Goal: Information Seeking & Learning: Compare options

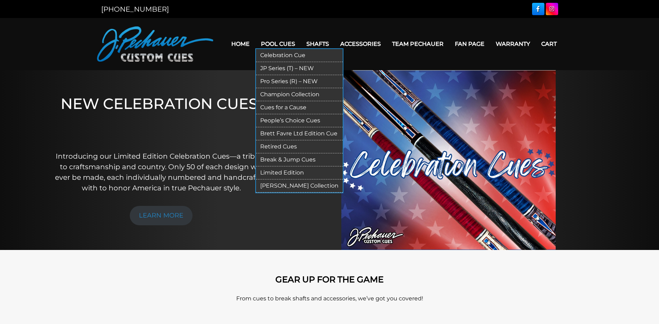
click at [269, 54] on link "Celebration Cue" at bounding box center [299, 55] width 87 height 13
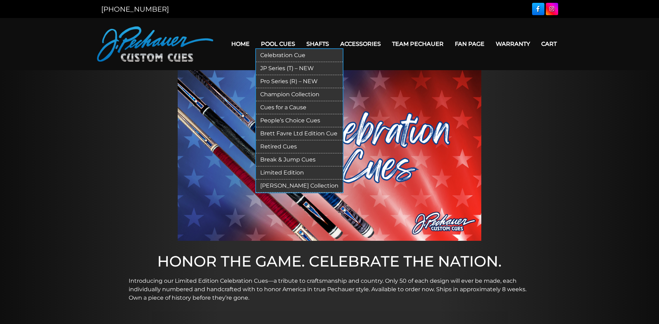
click at [264, 66] on link "JP Series (T) – NEW" at bounding box center [299, 68] width 87 height 13
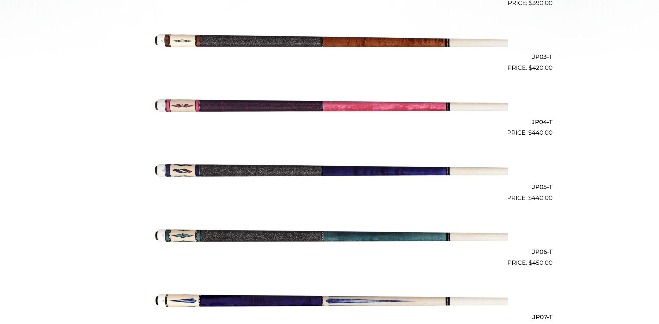
scroll to position [360, 0]
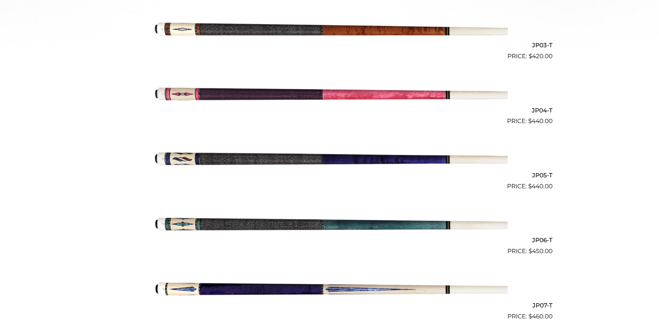
click at [203, 156] on img at bounding box center [330, 158] width 356 height 59
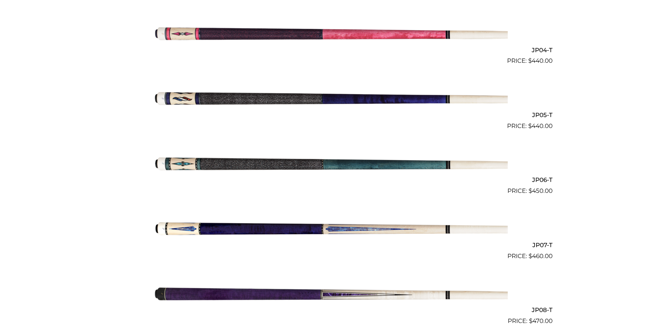
scroll to position [467, 0]
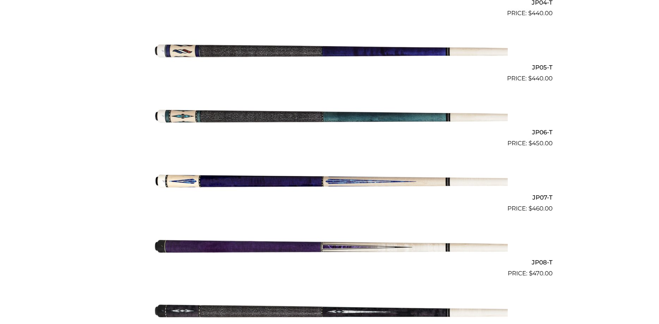
click at [171, 181] on img at bounding box center [330, 180] width 356 height 59
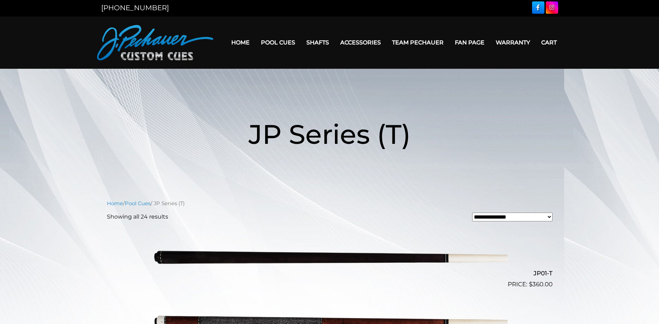
scroll to position [0, 0]
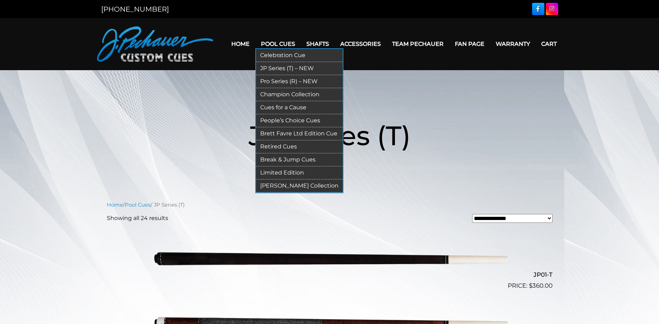
click at [273, 80] on link "Pro Series (R) – NEW" at bounding box center [299, 81] width 87 height 13
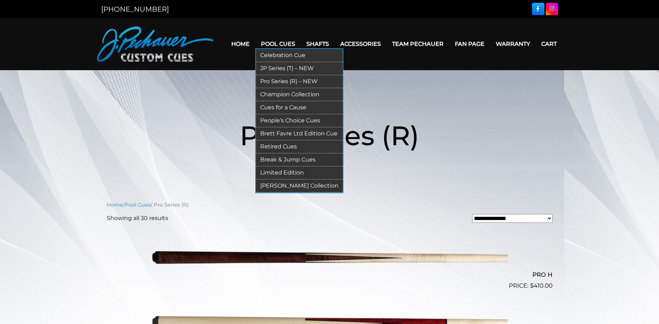
click at [263, 120] on link "People’s Choice Cues" at bounding box center [299, 120] width 87 height 13
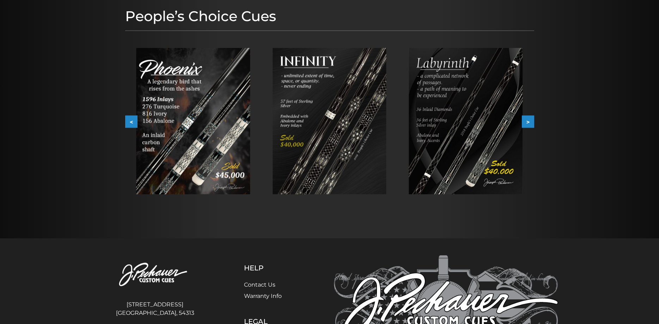
scroll to position [108, 0]
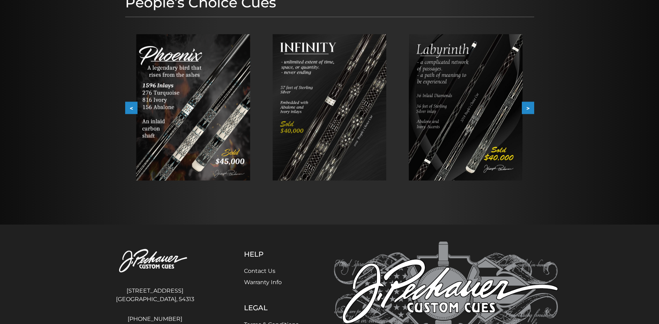
click at [525, 107] on button ">" at bounding box center [528, 108] width 12 height 12
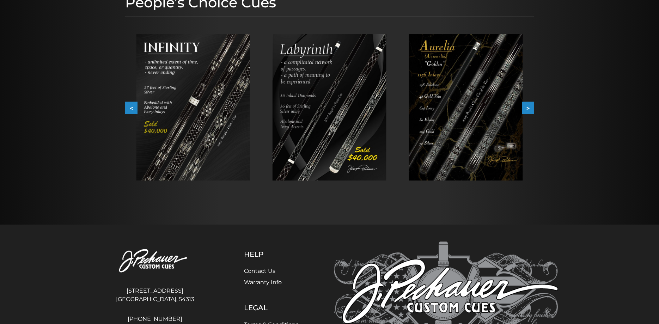
click at [527, 106] on button ">" at bounding box center [528, 108] width 12 height 12
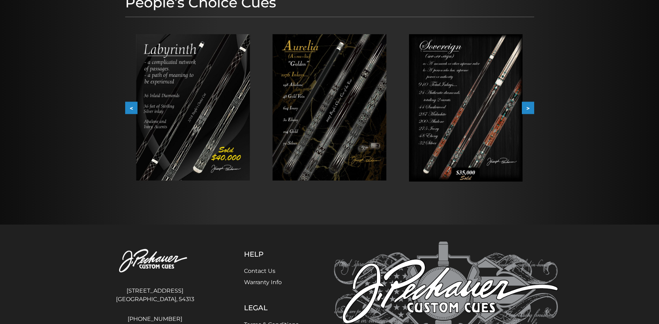
click at [527, 105] on button ">" at bounding box center [528, 108] width 12 height 12
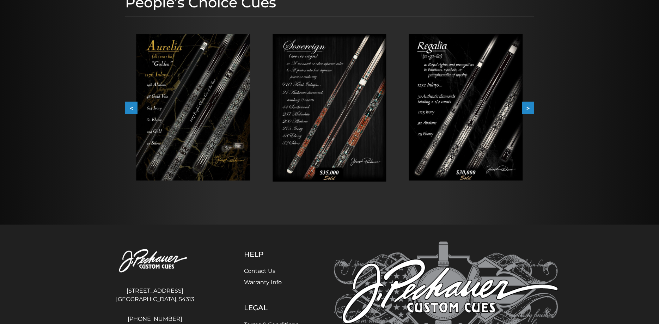
click at [527, 110] on button ">" at bounding box center [528, 108] width 12 height 12
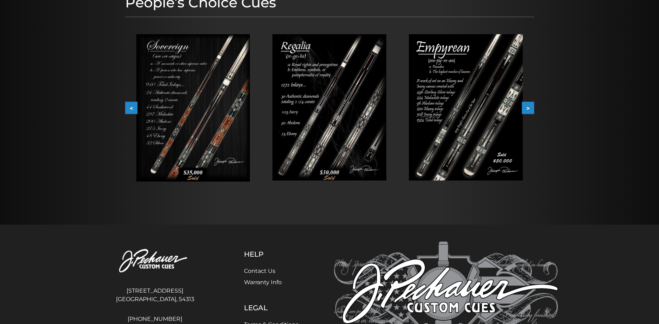
click at [527, 110] on button ">" at bounding box center [528, 108] width 12 height 12
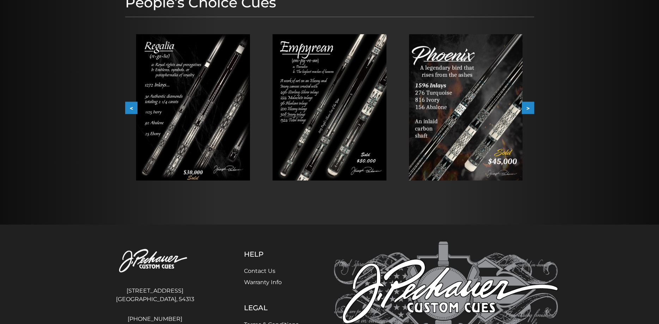
click at [527, 110] on button ">" at bounding box center [528, 108] width 12 height 12
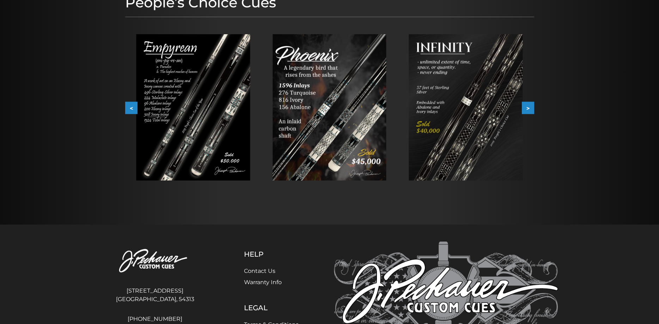
click at [525, 110] on button ">" at bounding box center [528, 108] width 12 height 12
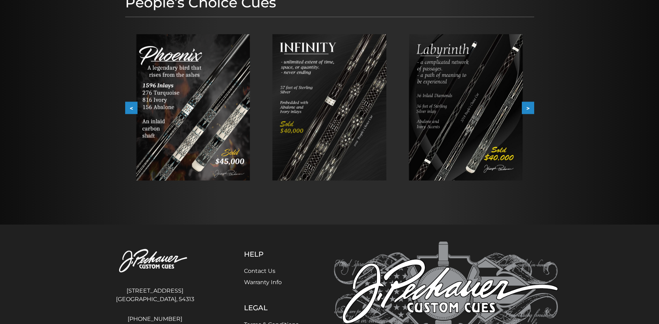
click at [528, 106] on button ">" at bounding box center [528, 108] width 12 height 12
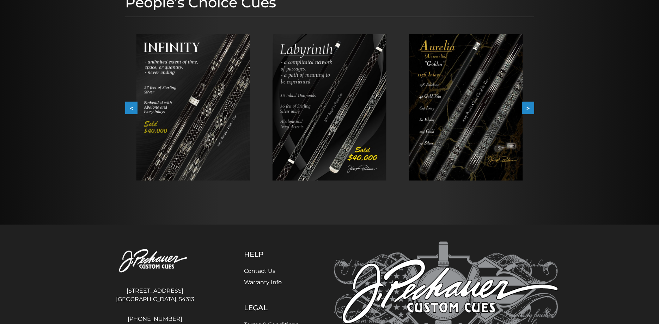
click at [528, 106] on button ">" at bounding box center [528, 108] width 12 height 12
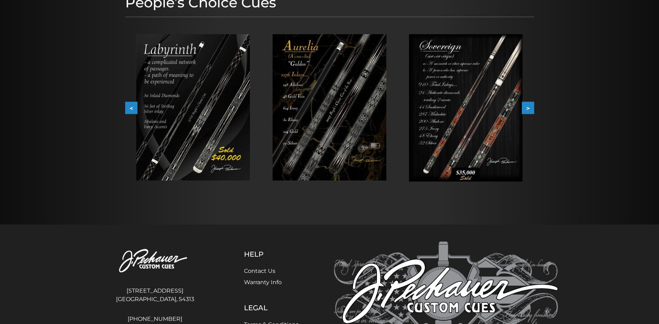
click at [530, 106] on button ">" at bounding box center [528, 108] width 12 height 12
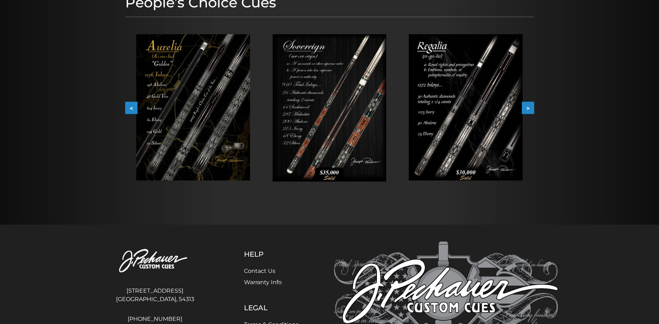
click at [529, 106] on button ">" at bounding box center [528, 108] width 12 height 12
